Goal: Check status

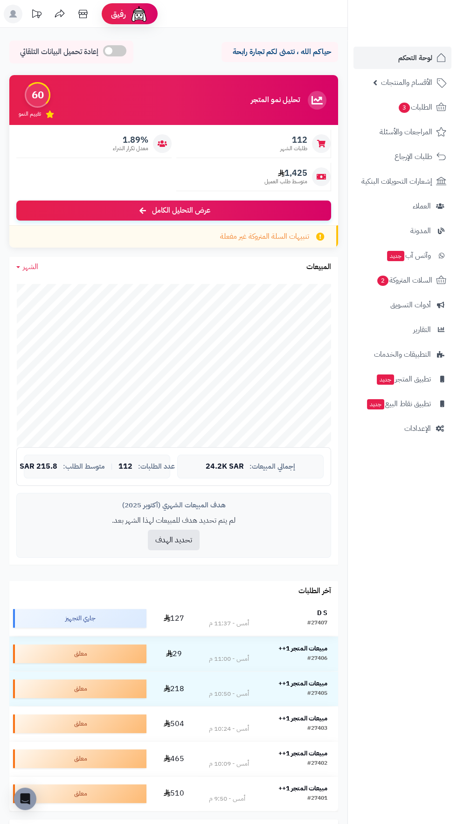
click at [325, 617] on div "D S" at bounding box center [268, 614] width 118 height 10
